Goal: Navigation & Orientation: Find specific page/section

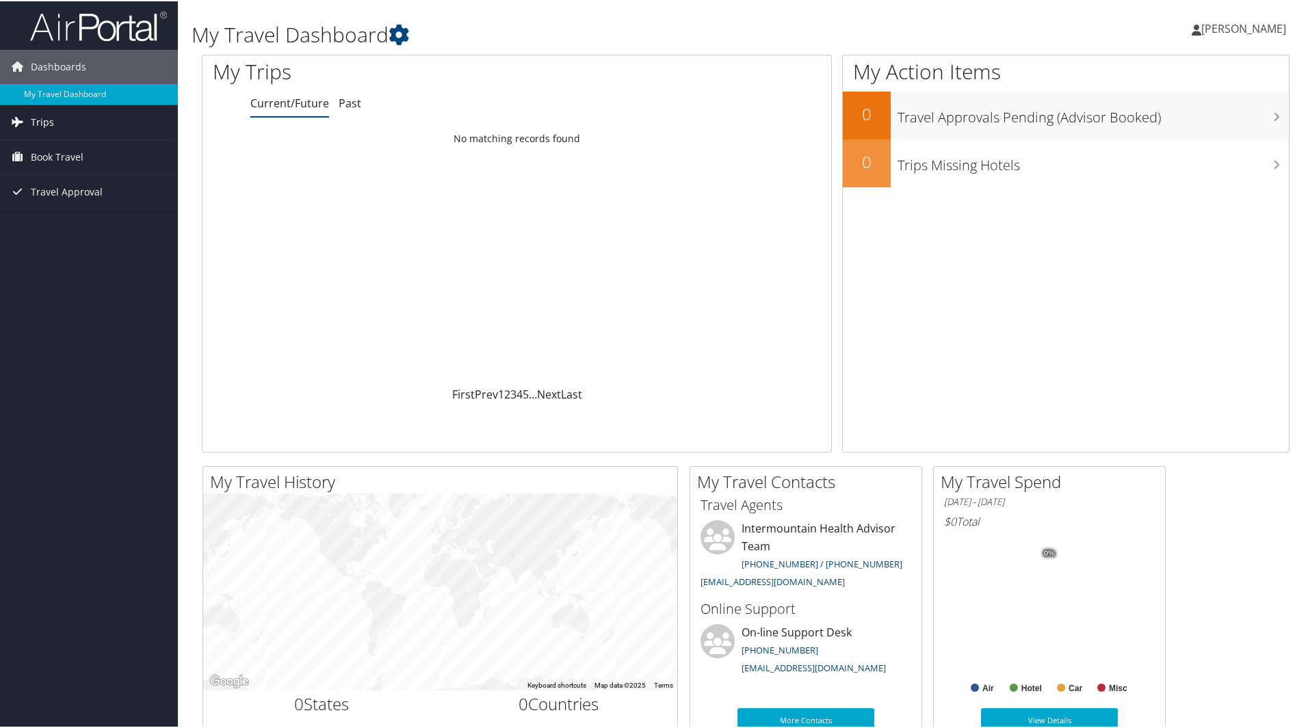
click at [62, 122] on link "Trips" at bounding box center [89, 121] width 178 height 34
click at [62, 144] on link "Current/Future Trips" at bounding box center [89, 148] width 178 height 21
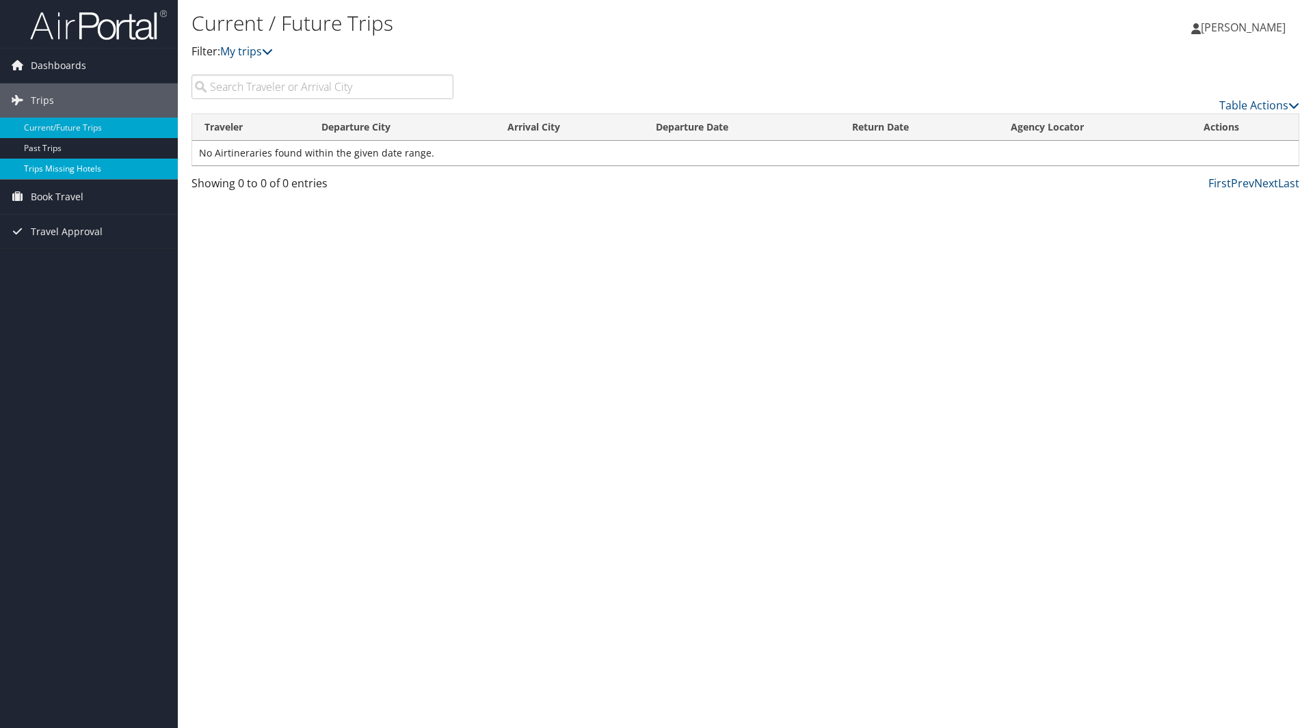
click at [74, 172] on link "Trips Missing Hotels" at bounding box center [89, 169] width 178 height 21
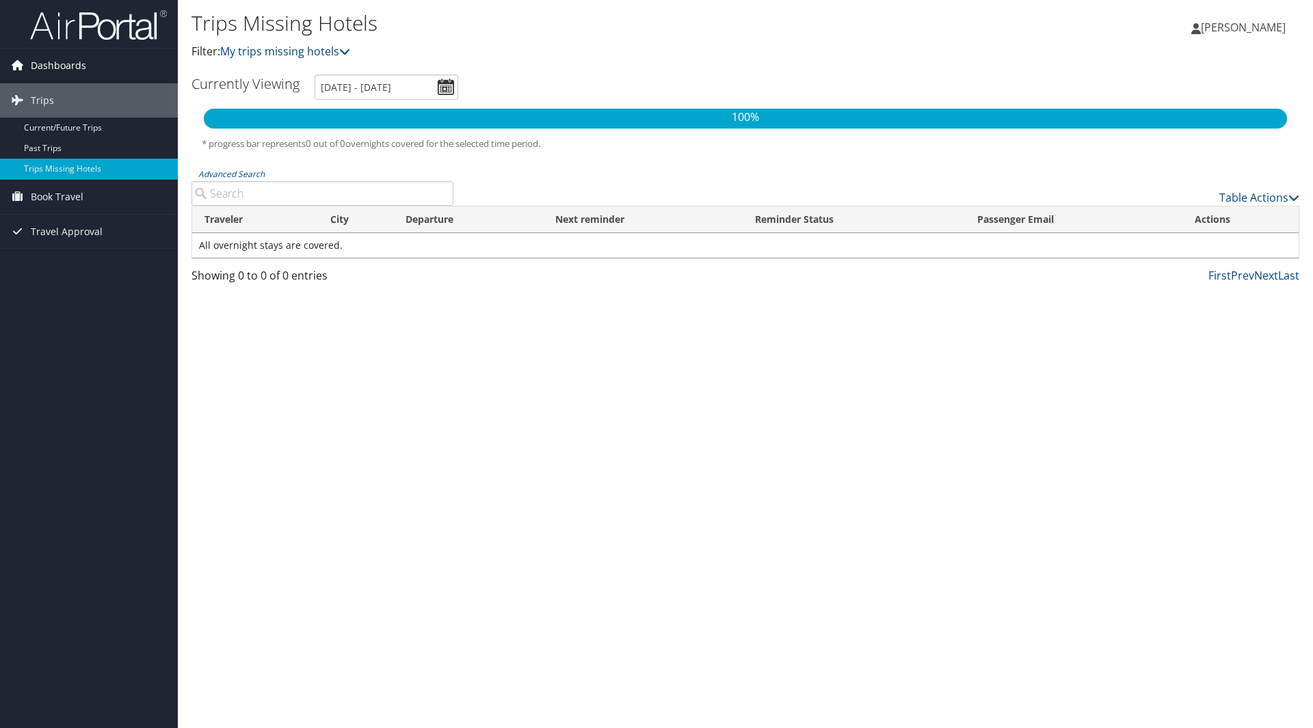
click at [55, 69] on span "Dashboards" at bounding box center [58, 66] width 55 height 34
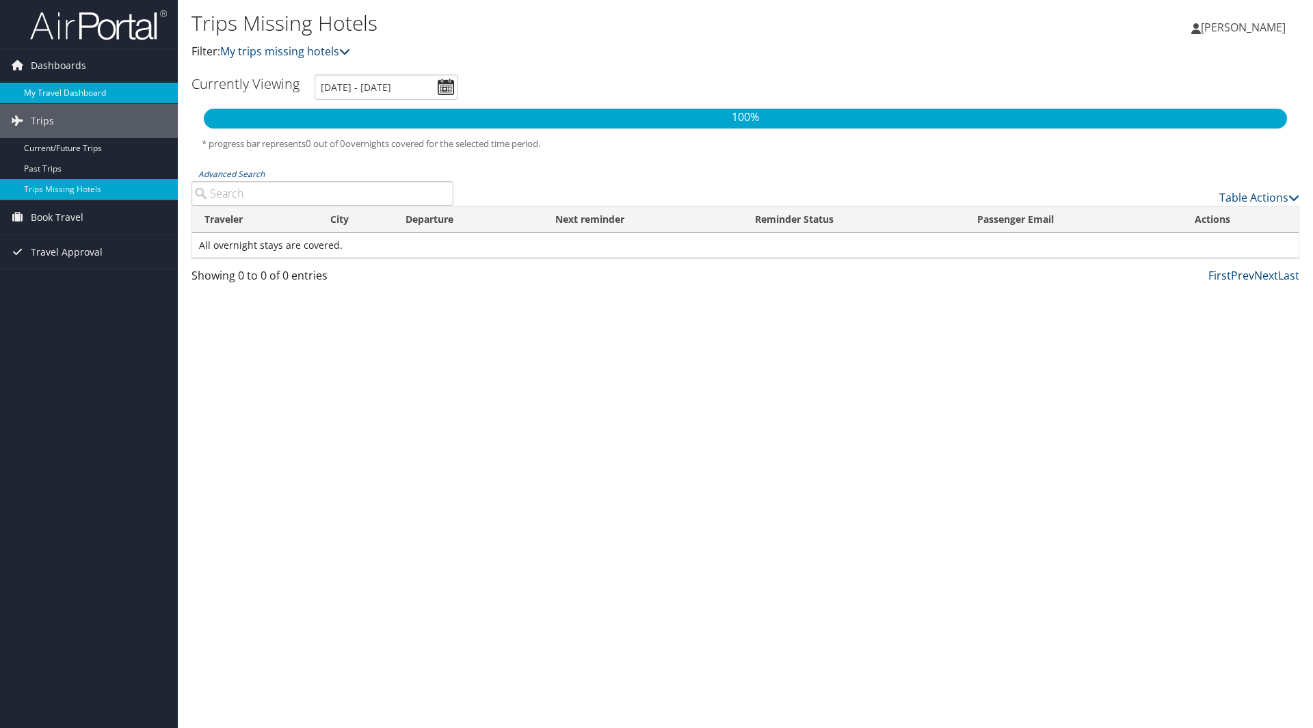
click at [55, 94] on link "My Travel Dashboard" at bounding box center [89, 93] width 178 height 21
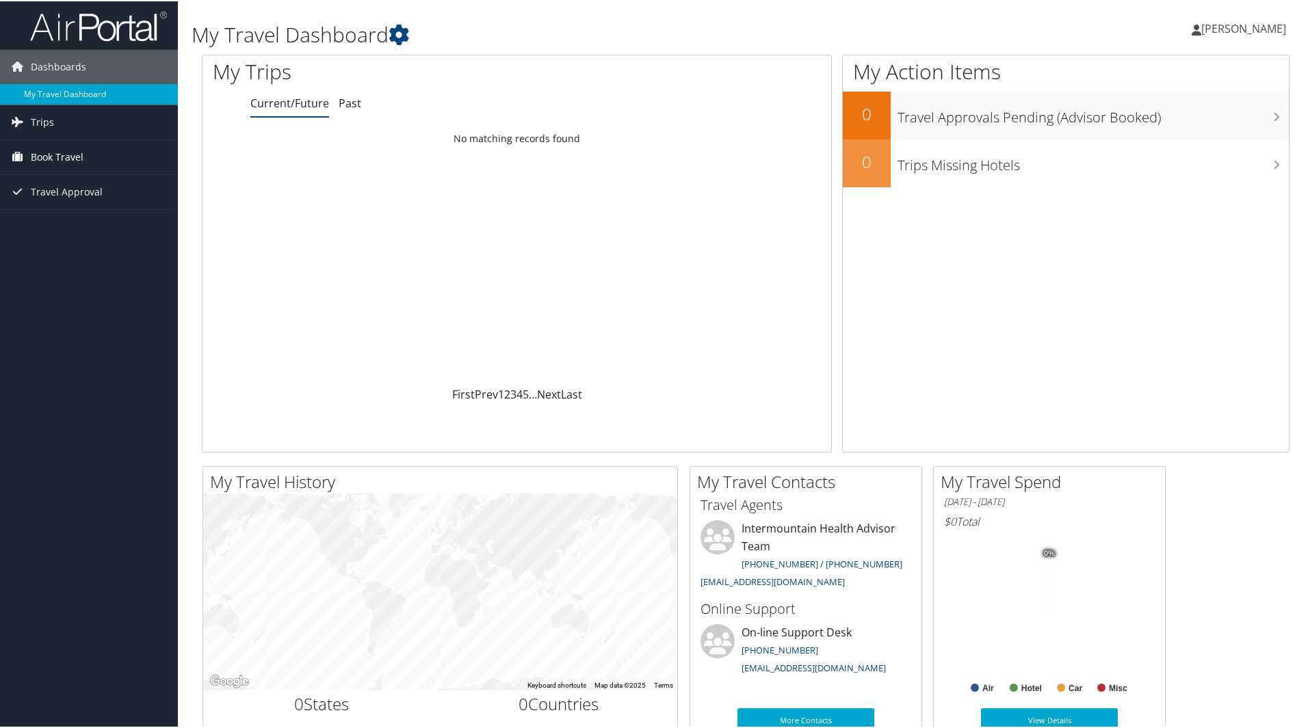
click at [53, 157] on span "Book Travel" at bounding box center [57, 156] width 53 height 34
click at [62, 222] on link "Book/Manage Online Trips" at bounding box center [89, 224] width 178 height 21
